Goal: Transaction & Acquisition: Purchase product/service

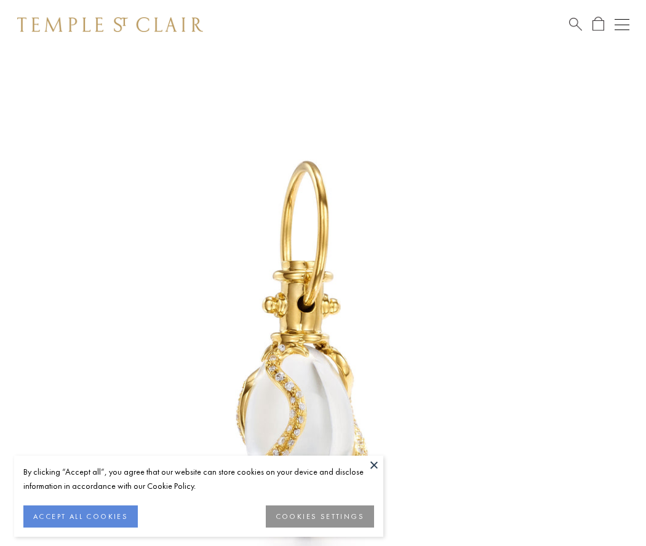
scroll to position [20, 0]
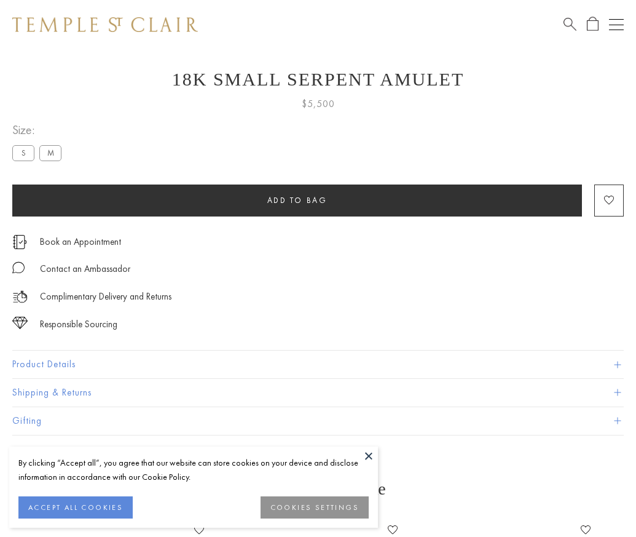
click at [297, 200] on span "Add to bag" at bounding box center [298, 200] width 60 height 10
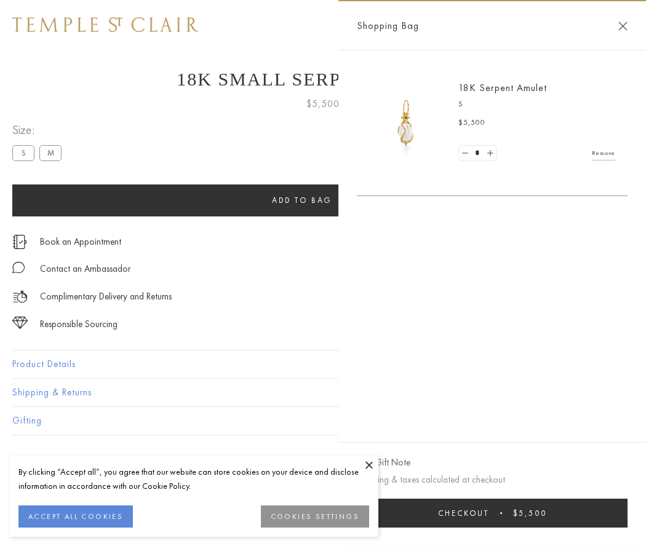
click at [507, 513] on button "Checkout $5,500" at bounding box center [492, 513] width 271 height 29
